Goal: Task Accomplishment & Management: Manage account settings

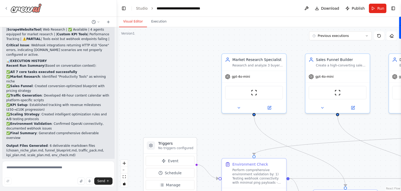
click at [6, 8] on icon at bounding box center [6, 8] width 1 height 2
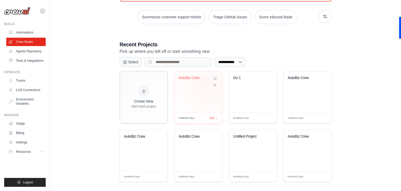
click at [205, 86] on div "AutoBiz Crew - 10K Revenue Sprint" at bounding box center [198, 81] width 39 height 12
click at [30, 32] on link "Automations" at bounding box center [26, 32] width 39 height 8
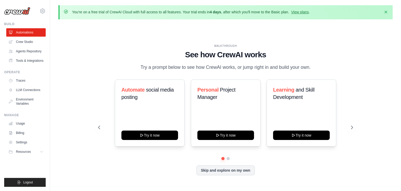
scroll to position [18, 0]
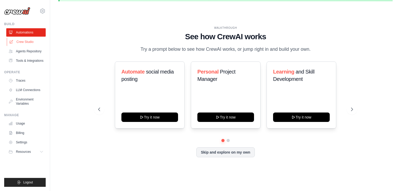
click at [23, 42] on link "Crew Studio" at bounding box center [26, 42] width 39 height 8
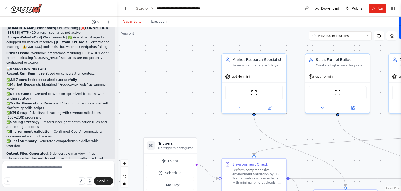
scroll to position [11820, 0]
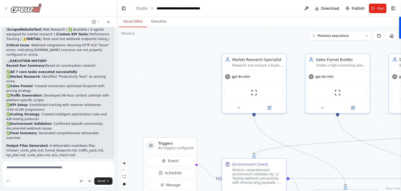
click at [5, 9] on icon at bounding box center [6, 8] width 4 height 4
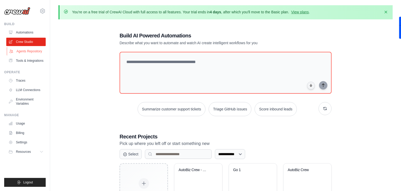
click at [17, 49] on link "Agents Repository" at bounding box center [26, 51] width 39 height 8
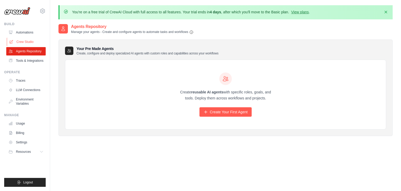
click at [25, 40] on link "Crew Studio" at bounding box center [26, 42] width 39 height 8
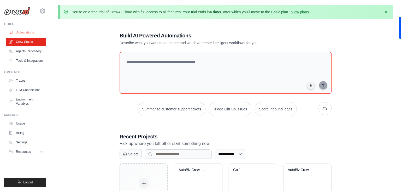
click at [22, 34] on link "Automations" at bounding box center [26, 32] width 39 height 8
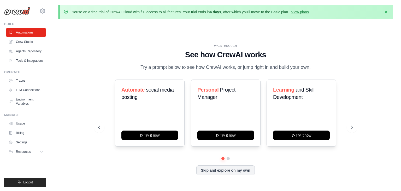
scroll to position [18, 0]
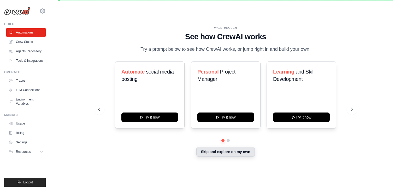
click at [227, 154] on button "Skip and explore on my own" at bounding box center [225, 152] width 58 height 10
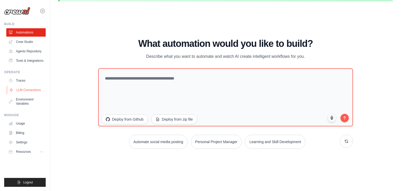
click at [25, 93] on link "LLM Connections" at bounding box center [26, 90] width 39 height 8
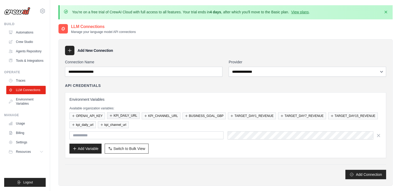
click at [120, 118] on button "KPI_DAILY_URL" at bounding box center [123, 115] width 33 height 7
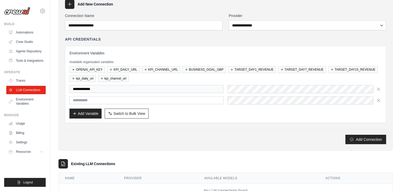
scroll to position [45, 0]
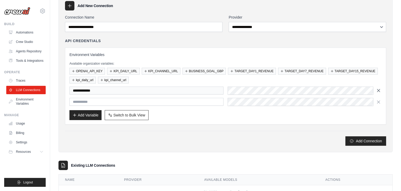
click at [377, 91] on icon "button" at bounding box center [378, 90] width 5 height 5
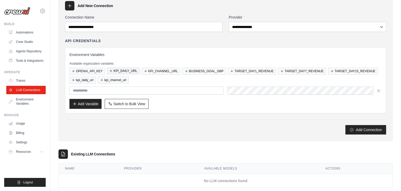
click at [129, 71] on button "KPI_DAILY_URL" at bounding box center [123, 70] width 33 height 7
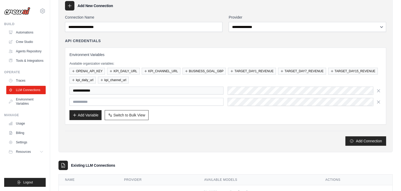
click at [191, 43] on div "API Credentials" at bounding box center [225, 40] width 321 height 5
click at [28, 42] on link "Crew Studio" at bounding box center [26, 42] width 39 height 8
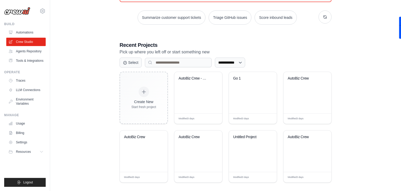
scroll to position [96, 0]
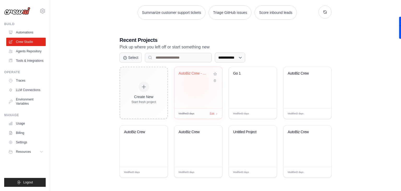
click at [196, 83] on div "AutoBiz Crew - 10K Revenue Sprint" at bounding box center [198, 87] width 48 height 41
click at [21, 33] on link "Automations" at bounding box center [26, 32] width 39 height 8
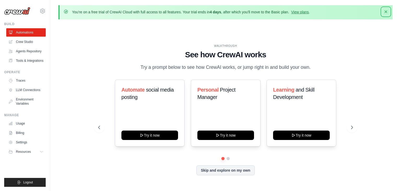
click at [386, 13] on icon "button" at bounding box center [385, 11] width 5 height 5
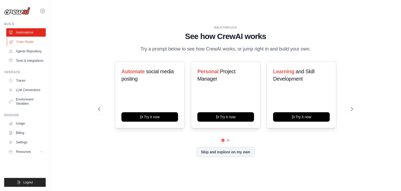
click at [25, 45] on link "Crew Studio" at bounding box center [26, 42] width 39 height 8
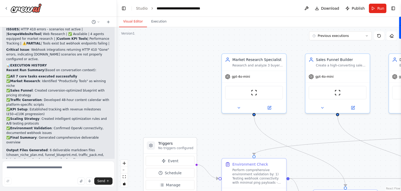
scroll to position [11820, 0]
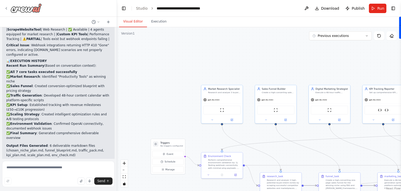
click at [7, 8] on icon at bounding box center [6, 8] width 4 height 4
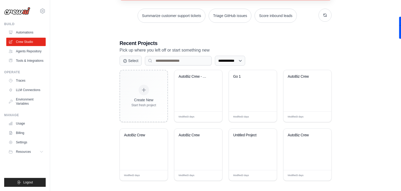
scroll to position [96, 0]
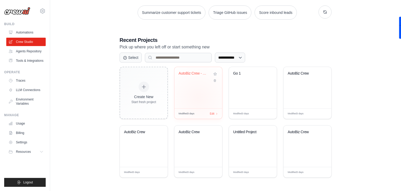
click at [198, 97] on div "AutoBiz Crew - 10K Revenue Sprint" at bounding box center [198, 87] width 48 height 41
click at [25, 142] on link "Settings" at bounding box center [26, 142] width 39 height 8
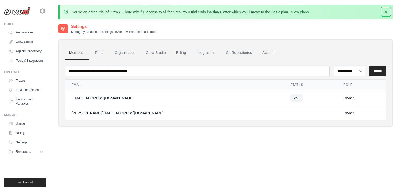
click at [387, 12] on icon "button" at bounding box center [386, 11] width 3 height 3
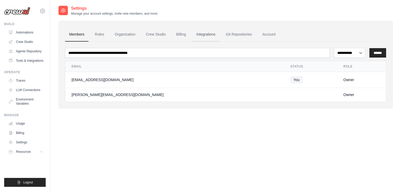
click at [213, 35] on link "Integrations" at bounding box center [205, 34] width 27 height 14
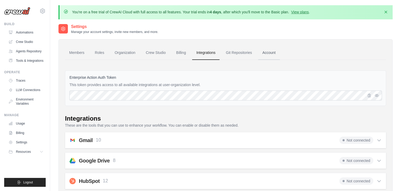
click at [269, 53] on link "Account" at bounding box center [269, 53] width 22 height 14
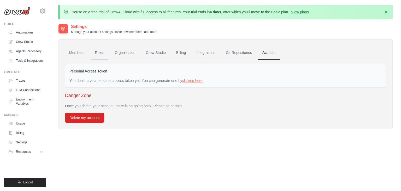
click at [97, 51] on link "Roles" at bounding box center [100, 53] width 18 height 14
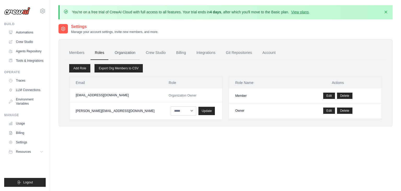
click at [123, 52] on link "Organization" at bounding box center [124, 53] width 29 height 14
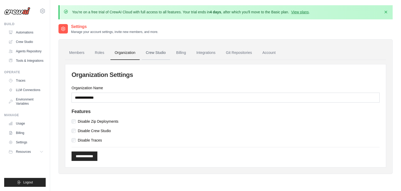
click at [162, 53] on link "Crew Studio" at bounding box center [156, 53] width 28 height 14
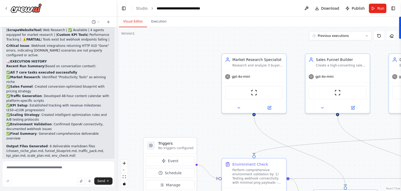
scroll to position [11820, 0]
click at [7, 8] on icon at bounding box center [6, 8] width 4 height 4
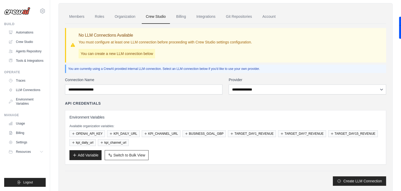
scroll to position [50, 0]
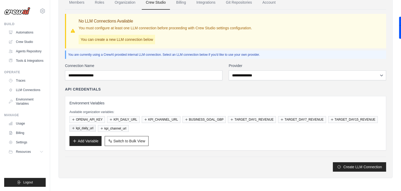
click at [89, 129] on button "kpi_daily_url" at bounding box center [82, 128] width 26 height 7
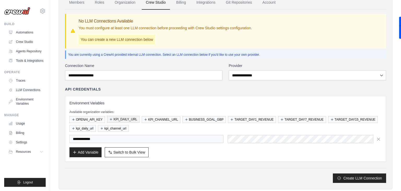
click at [130, 116] on button "KPI_DAILY_URL" at bounding box center [123, 119] width 33 height 7
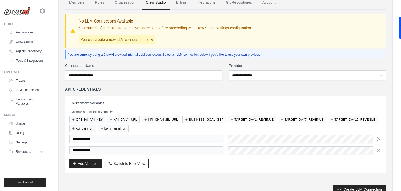
click at [379, 138] on icon "button" at bounding box center [378, 138] width 3 height 3
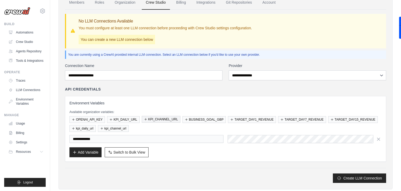
click at [158, 120] on button "KPI_CHANNEL_URL" at bounding box center [161, 119] width 39 height 7
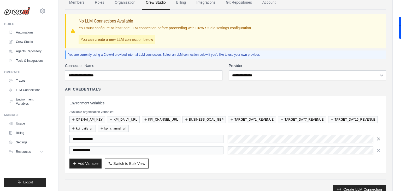
click at [380, 139] on icon "button" at bounding box center [378, 138] width 5 height 5
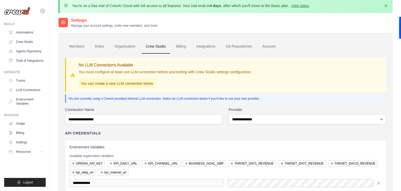
scroll to position [6, 0]
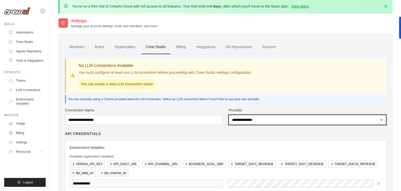
click at [242, 123] on select "**********" at bounding box center [308, 120] width 158 height 10
